Goal: Task Accomplishment & Management: Complete application form

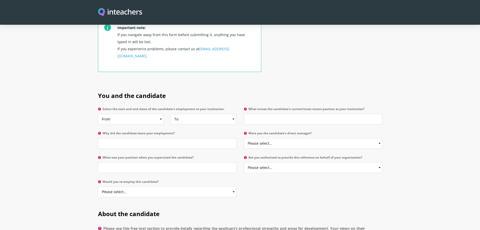
scroll to position [202, 0]
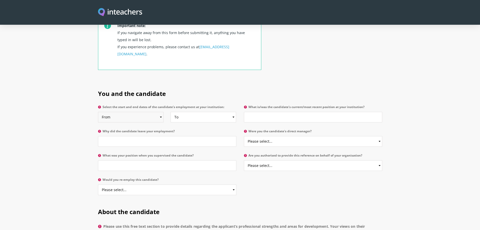
click at [161, 112] on select "From 2025 2024 2023 2022 2021 2020 2019 2018 2017 2016 2015 2014 2013 2012 2011…" at bounding box center [131, 117] width 66 height 11
click at [98, 112] on select "From 2025 2024 2023 2022 2021 2020 2019 2018 2017 2016 2015 2014 2013 2012 2011…" at bounding box center [131, 117] width 66 height 11
click at [160, 112] on select "From 2025 2024 2023 2022 2021 2020 2019 2018 2017 2016 2015 2014 2013 2012 2011…" at bounding box center [131, 117] width 66 height 11
select select "2022"
click at [98, 112] on select "From 2025 2024 2023 2022 2021 2020 2019 2018 2017 2016 2015 2014 2013 2012 2011…" at bounding box center [131, 117] width 66 height 11
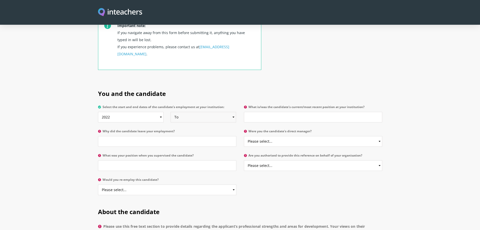
click at [232, 112] on select "To Currently 2025 2024 2023 2022 2021 2020 2019 2018 2017 2016 2015 2014 2013 2…" at bounding box center [204, 117] width 66 height 11
select select "2024"
click at [171, 112] on select "To Currently 2025 2024 2023 2022 2021 2020 2019 2018 2017 2016 2015 2014 2013 2…" at bounding box center [204, 117] width 66 height 11
click at [259, 112] on input "What is/was the candidate's current/most recent position at your institution?" at bounding box center [313, 117] width 138 height 11
type input "Primary Vie scolaire assistant"
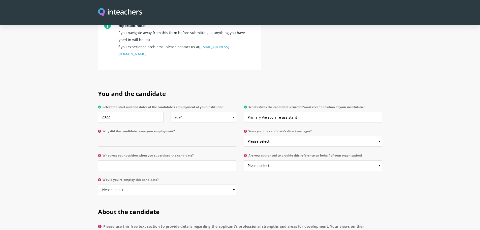
click at [173, 136] on input "Why did the candidate leave your employment?" at bounding box center [167, 141] width 138 height 11
type input "Family reason : husband's employment"
click at [163, 160] on input "What was your position when you supervised the candidate?" at bounding box center [167, 165] width 138 height 11
type input "p"
type input "Primary headmaster"
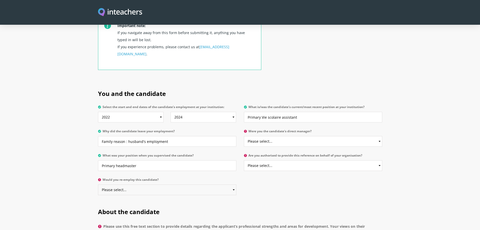
click at [160, 184] on select "Please select... Yes No" at bounding box center [167, 189] width 138 height 11
select select "Yes"
click at [98, 184] on select "Please select... Yes No" at bounding box center [167, 189] width 138 height 11
click at [299, 136] on select "Please select... Yes No" at bounding box center [313, 141] width 138 height 11
select select "Yes"
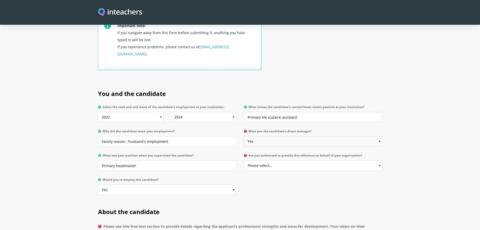
click at [244, 136] on select "Please select... Yes No" at bounding box center [313, 141] width 138 height 11
click at [297, 160] on select "Please select... Yes No" at bounding box center [313, 165] width 138 height 11
select select "Yes"
click at [244, 160] on select "Please select... Yes No" at bounding box center [313, 165] width 138 height 11
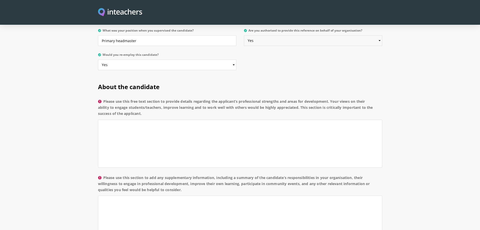
scroll to position [328, 0]
click at [179, 118] on textarea "Please use this free text section to provide details regarding the applicant’s …" at bounding box center [240, 142] width 284 height 48
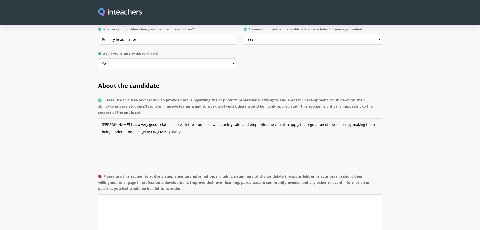
drag, startPoint x: 160, startPoint y: 119, endPoint x: 147, endPoint y: 118, distance: 12.9
click at [147, 118] on textarea "[PERSON_NAME] has a very good relationship with the students : while being calm…" at bounding box center [240, 142] width 284 height 48
click at [176, 119] on textarea "[PERSON_NAME] has a very good relationship with the students : while being calm…" at bounding box center [240, 142] width 284 height 48
type textarea "[PERSON_NAME] has a very good relationship with the students : while being calm…"
click at [335, 119] on textarea "[PERSON_NAME] has a very good relationship with the students : while being calm…" at bounding box center [240, 142] width 284 height 48
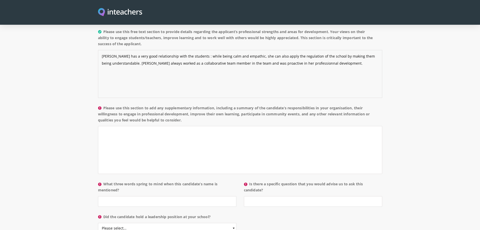
scroll to position [403, 0]
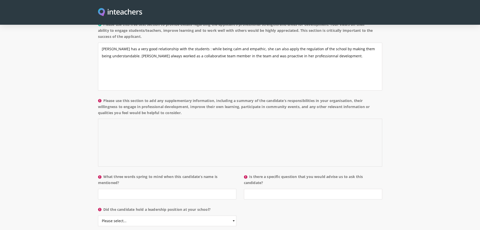
click at [182, 119] on textarea "Please use this section to add any supplementary information, including a summa…" at bounding box center [240, 143] width 284 height 48
drag, startPoint x: 163, startPoint y: 110, endPoint x: 130, endPoint y: 110, distance: 32.5
click at [130, 119] on textarea "[PERSON_NAME] had to organize the whole" at bounding box center [240, 143] width 284 height 48
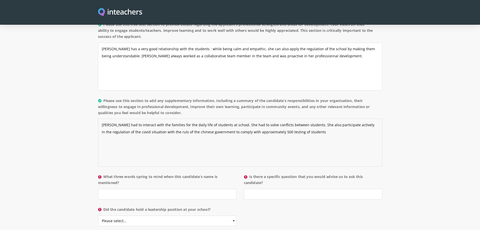
click at [290, 119] on textarea "[PERSON_NAME] had to interact with the families for the daily life of students …" at bounding box center [240, 143] width 284 height 48
drag, startPoint x: 278, startPoint y: 117, endPoint x: 292, endPoint y: 116, distance: 13.9
click at [278, 119] on textarea "[PERSON_NAME] had to interact with the families for the daily life of students …" at bounding box center [240, 143] width 284 height 48
click at [330, 119] on textarea "[PERSON_NAME] had to interact with the families for the daily life of students …" at bounding box center [240, 143] width 284 height 48
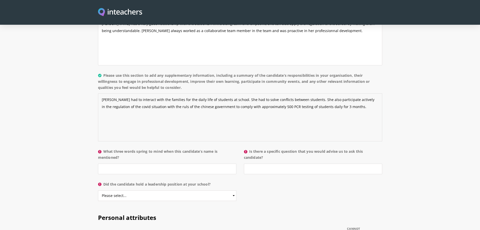
scroll to position [454, 0]
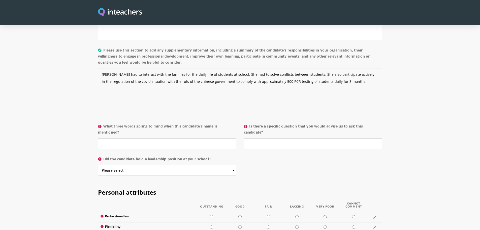
type textarea "[PERSON_NAME] had to interact with the families for the daily life of students …"
click at [170, 138] on input "What three words spring to mind when this candidate’s name is mentioned?" at bounding box center [167, 143] width 138 height 11
type input "Dedication, kindness, clever"
click at [258, 138] on input "Is there a specific question that you would advise us to ask this candidate?" at bounding box center [313, 143] width 138 height 11
type input "Is there any thing you cannot do ?"
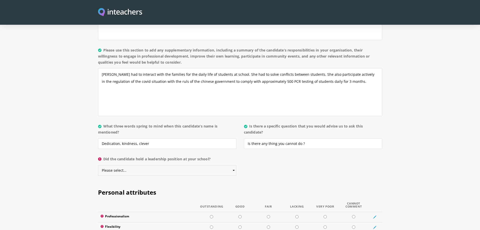
click at [233, 165] on select "Please select... Yes No" at bounding box center [167, 170] width 138 height 11
select select "No"
click at [98, 165] on select "Please select... Yes No" at bounding box center [167, 170] width 138 height 11
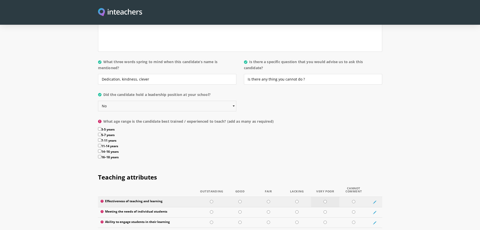
scroll to position [530, 0]
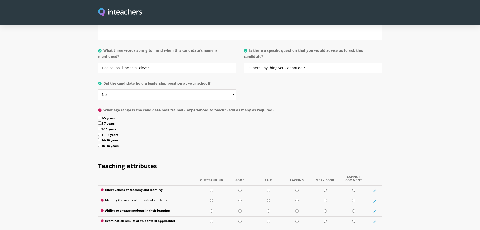
click at [99, 116] on input "3-5 years" at bounding box center [99, 117] width 3 height 3
checkbox input "true"
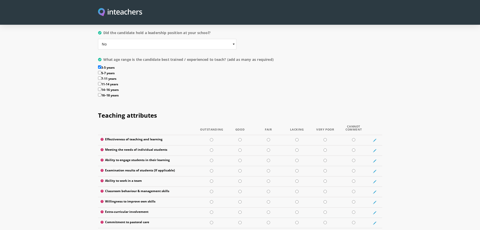
scroll to position [605, 0]
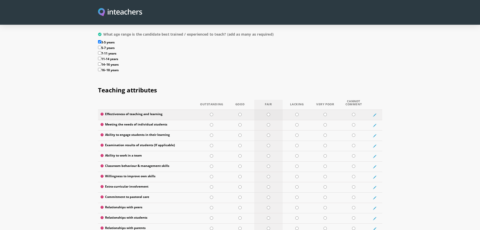
click at [269, 113] on input "radio" at bounding box center [268, 114] width 3 height 3
radio input "true"
click at [242, 120] on td at bounding box center [240, 125] width 28 height 10
radio input "true"
click at [241, 133] on input "radio" at bounding box center [240, 134] width 3 height 3
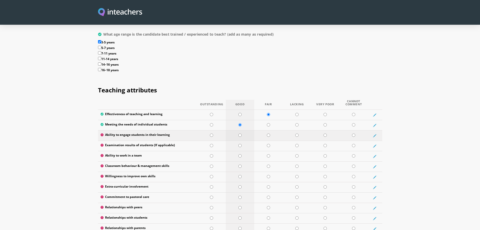
radio input "true"
click at [269, 144] on input "radio" at bounding box center [268, 145] width 3 height 3
radio input "true"
click at [210, 154] on input "radio" at bounding box center [211, 155] width 3 height 3
radio input "true"
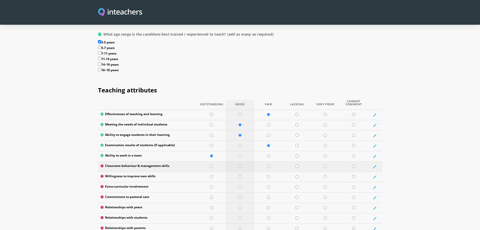
click at [241, 164] on input "radio" at bounding box center [240, 165] width 3 height 3
radio input "true"
click at [211, 175] on input "radio" at bounding box center [211, 176] width 3 height 3
radio input "true"
click at [213, 185] on input "radio" at bounding box center [211, 186] width 3 height 3
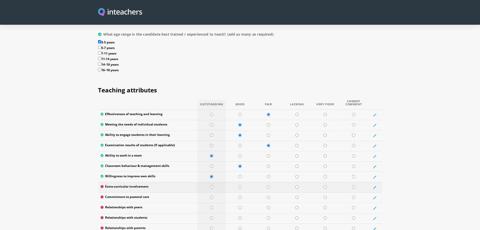
radio input "true"
click at [241, 195] on input "radio" at bounding box center [240, 196] width 3 height 3
radio input "true"
click at [212, 206] on input "radio" at bounding box center [211, 207] width 3 height 3
radio input "true"
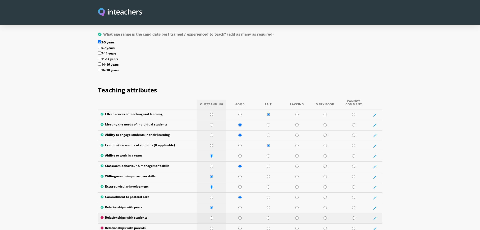
click at [212, 216] on input "radio" at bounding box center [211, 217] width 3 height 3
radio input "true"
click at [212, 226] on input "radio" at bounding box center [211, 227] width 3 height 3
radio input "true"
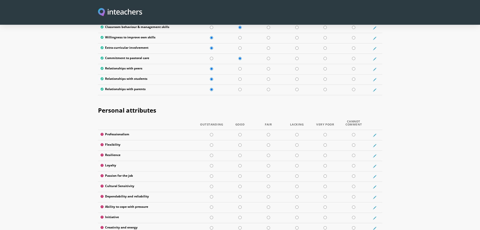
scroll to position [757, 0]
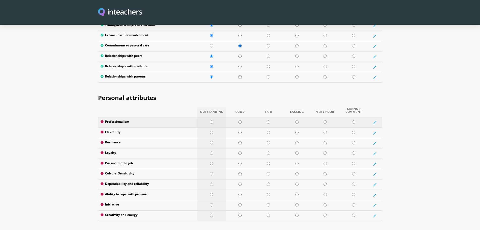
click at [212, 120] on input "radio" at bounding box center [211, 121] width 3 height 3
radio input "true"
click at [211, 131] on input "radio" at bounding box center [211, 132] width 3 height 3
radio input "true"
click at [211, 141] on input "radio" at bounding box center [211, 142] width 3 height 3
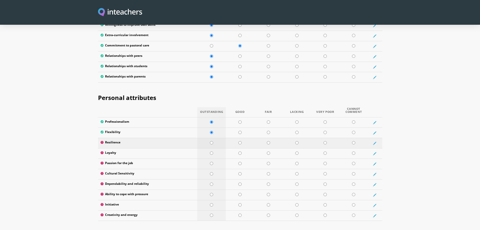
radio input "true"
click at [211, 151] on input "radio" at bounding box center [211, 152] width 3 height 3
radio input "true"
click at [212, 162] on input "radio" at bounding box center [211, 163] width 3 height 3
radio input "true"
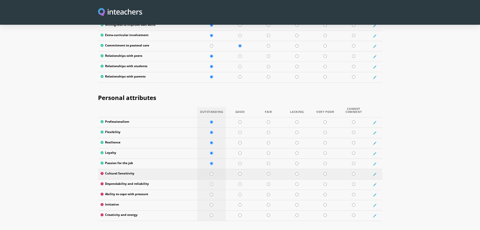
click at [213, 172] on input "radio" at bounding box center [211, 173] width 3 height 3
radio input "true"
click at [211, 182] on input "radio" at bounding box center [211, 183] width 3 height 3
radio input "true"
click at [212, 193] on input "radio" at bounding box center [211, 194] width 3 height 3
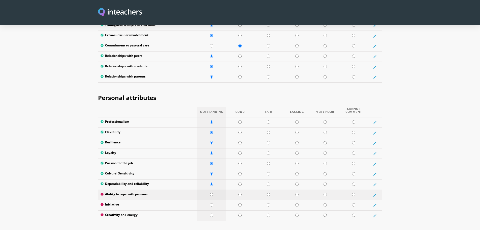
radio input "true"
click at [212, 203] on input "radio" at bounding box center [211, 204] width 3 height 3
radio input "true"
click at [212, 213] on input "radio" at bounding box center [211, 214] width 3 height 3
radio input "true"
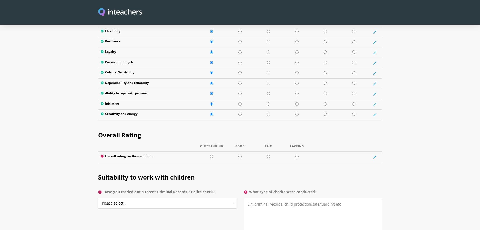
scroll to position [883, 0]
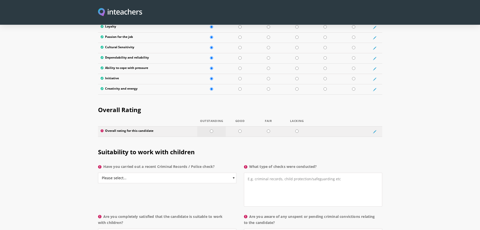
click at [213, 129] on input "radio" at bounding box center [211, 130] width 3 height 3
radio input "true"
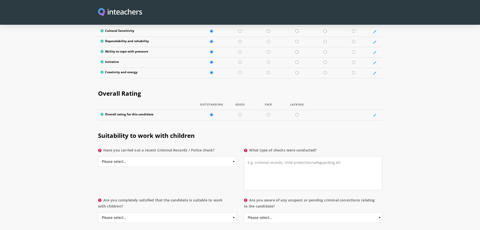
scroll to position [908, 0]
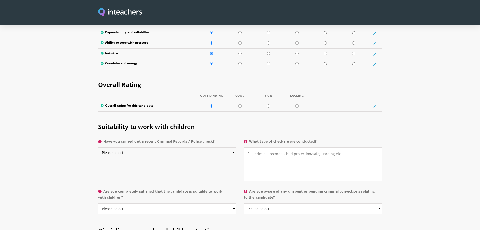
click at [235, 147] on select "Please select... Yes No Do not know" at bounding box center [167, 152] width 138 height 11
select select "Yes"
click at [98, 147] on select "Please select... Yes No Do not know" at bounding box center [167, 152] width 138 height 11
click at [277, 147] on textarea "What type of checks were conducted?" at bounding box center [313, 164] width 138 height 34
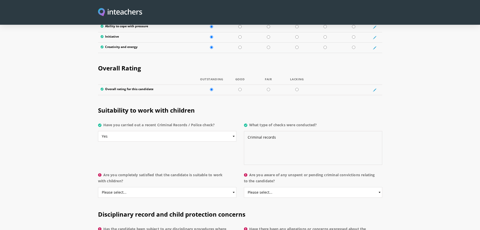
scroll to position [933, 0]
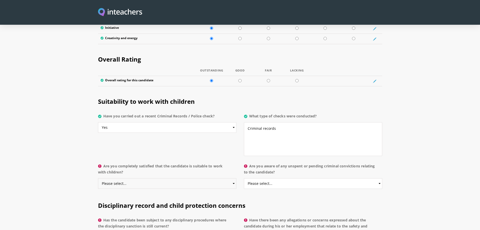
click at [233, 178] on select "Please select... Yes No Do not know" at bounding box center [167, 183] width 138 height 11
click at [286, 122] on textarea "Criminal records" at bounding box center [313, 139] width 138 height 34
click at [234, 178] on select "Please select... Yes No Do not know" at bounding box center [167, 183] width 138 height 11
click at [310, 122] on textarea "Criminal records, former employees" at bounding box center [313, 139] width 138 height 34
type textarea "Criminal records, former employees references"
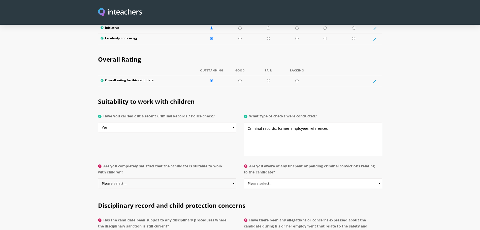
click at [234, 178] on select "Please select... Yes No Do not know" at bounding box center [167, 183] width 138 height 11
select select "Yes"
click at [98, 178] on select "Please select... Yes No Do not know" at bounding box center [167, 183] width 138 height 11
click at [287, 178] on select "Please select... Yes No Do not know" at bounding box center [313, 183] width 138 height 11
select select "No"
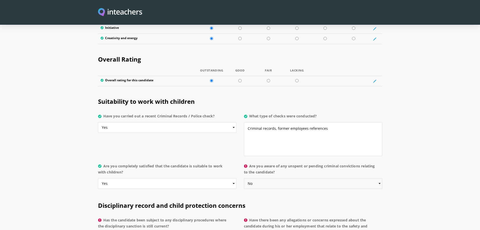
click at [244, 178] on select "Please select... Yes No Do not know" at bounding box center [313, 183] width 138 height 11
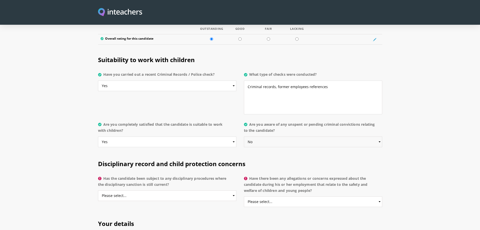
scroll to position [984, 0]
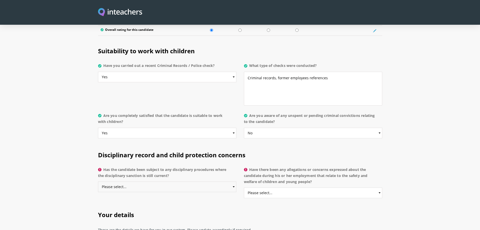
click at [235, 181] on select "Please select... Yes No Do not know" at bounding box center [167, 186] width 138 height 11
select select "No"
click at [98, 181] on select "Please select... Yes No Do not know" at bounding box center [167, 186] width 138 height 11
click at [277, 187] on select "Please select... Yes No Do not know" at bounding box center [313, 192] width 138 height 11
select select "No"
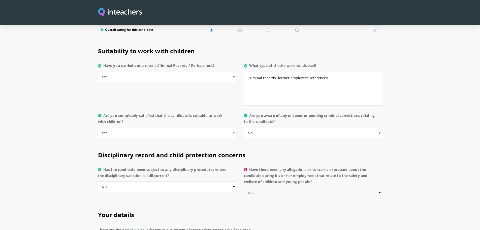
click at [244, 187] on select "Please select... Yes No Do not know" at bounding box center [313, 192] width 138 height 11
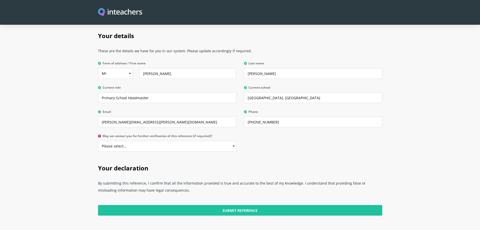
scroll to position [1156, 0]
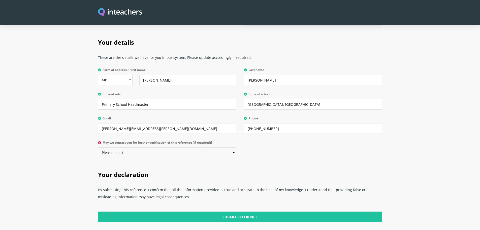
click at [233, 147] on select "Please select... Yes No" at bounding box center [167, 152] width 138 height 11
select select "Yes"
click at [98, 147] on select "Please select... Yes No" at bounding box center [167, 152] width 138 height 11
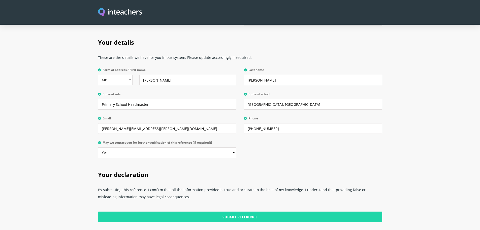
click at [246, 211] on input "Submit Reference" at bounding box center [240, 216] width 284 height 11
